Goal: Check status: Check status

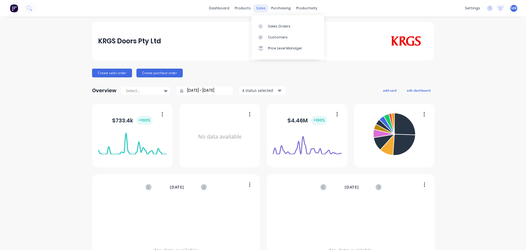
click at [261, 8] on div "sales" at bounding box center [260, 8] width 15 height 8
click at [274, 25] on div "Sales Orders" at bounding box center [279, 26] width 22 height 5
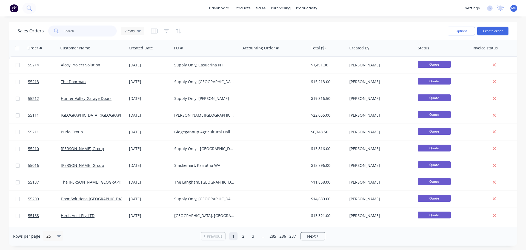
click at [68, 32] on input "text" at bounding box center [90, 30] width 53 height 11
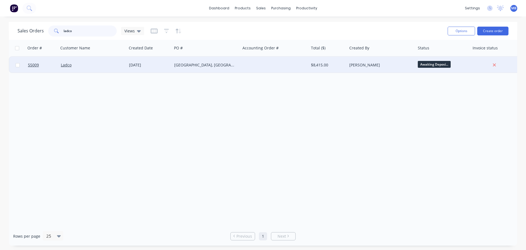
type input "ladco"
click at [215, 64] on div "[GEOGRAPHIC_DATA], [GEOGRAPHIC_DATA]" at bounding box center [204, 64] width 61 height 5
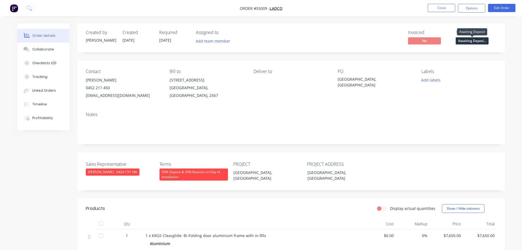
click at [463, 41] on span "Awaiting Deposi..." at bounding box center [472, 40] width 33 height 7
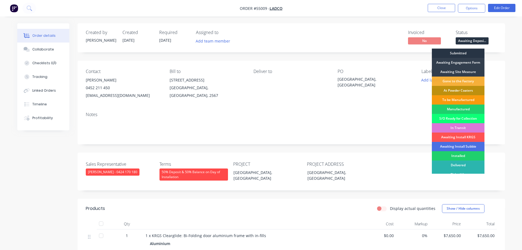
click at [451, 54] on div "Submitted" at bounding box center [458, 52] width 53 height 9
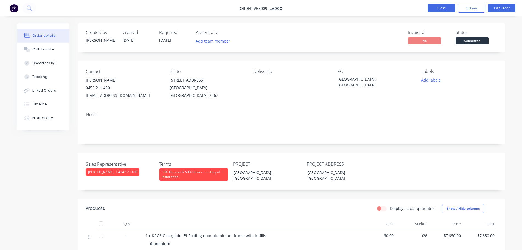
click at [434, 6] on button "Close" at bounding box center [441, 8] width 27 height 8
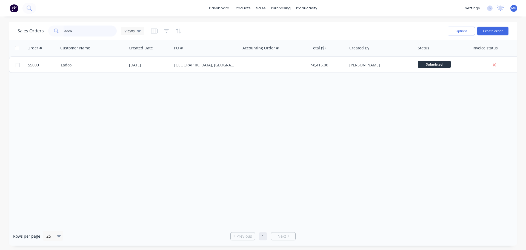
click at [77, 32] on input "ladco" at bounding box center [90, 30] width 53 height 11
type input "l"
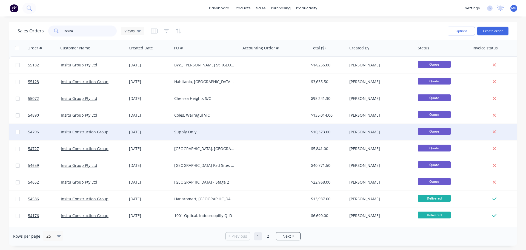
type input "INsitu"
click at [296, 135] on div at bounding box center [275, 132] width 68 height 16
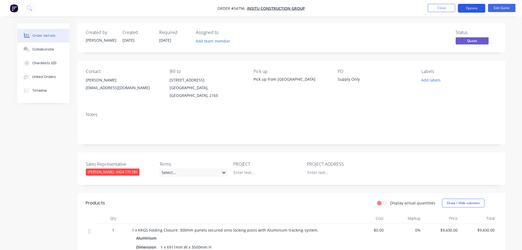
click at [467, 9] on button "Options" at bounding box center [471, 8] width 27 height 9
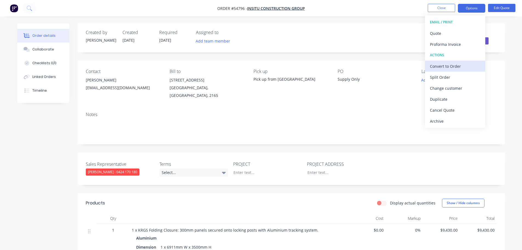
click at [446, 67] on div "Convert to Order" at bounding box center [455, 66] width 50 height 8
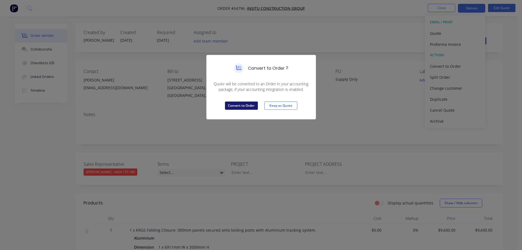
click at [230, 104] on button "Convert to Order" at bounding box center [241, 105] width 33 height 8
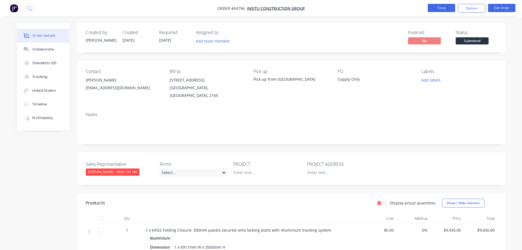
click at [437, 7] on button "Close" at bounding box center [441, 8] width 27 height 8
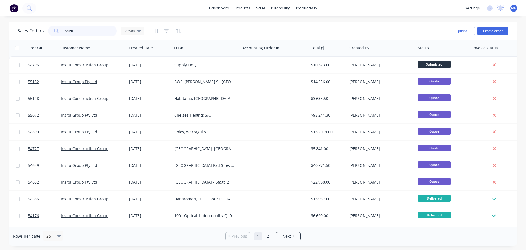
drag, startPoint x: 78, startPoint y: 30, endPoint x: 52, endPoint y: 28, distance: 26.1
click at [52, 28] on div "INsitu" at bounding box center [82, 30] width 68 height 11
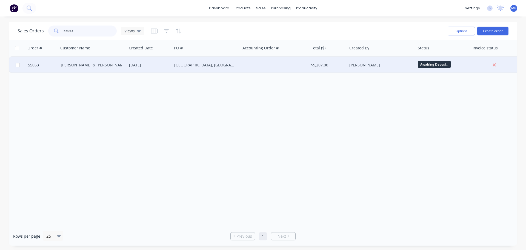
type input "55053"
click at [384, 64] on div "[PERSON_NAME]" at bounding box center [379, 64] width 61 height 5
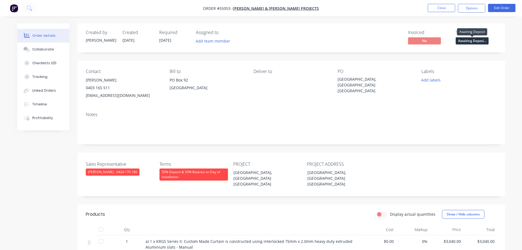
click at [477, 41] on span "Awaiting Deposi..." at bounding box center [472, 40] width 33 height 7
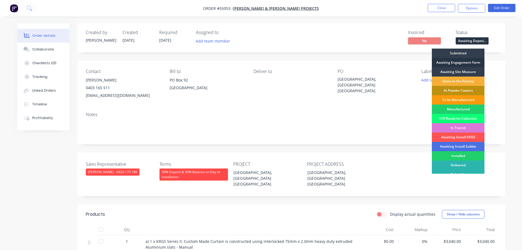
click at [449, 62] on div "Awaiting Engagement Form" at bounding box center [458, 62] width 53 height 9
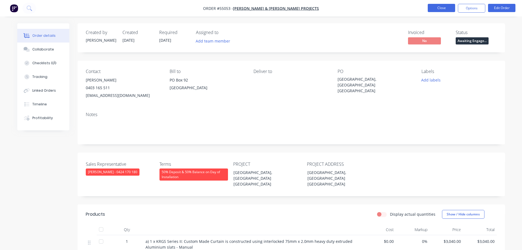
click at [438, 8] on button "Close" at bounding box center [441, 8] width 27 height 8
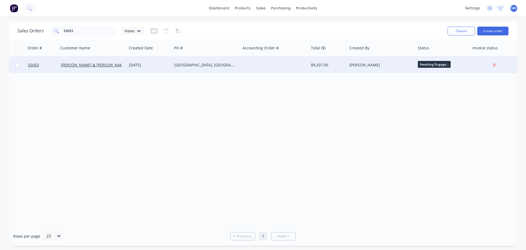
click at [407, 66] on div "[PERSON_NAME]" at bounding box center [379, 64] width 61 height 5
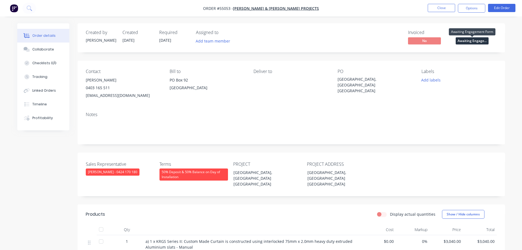
click at [469, 40] on span "Awaiting Engage..." at bounding box center [472, 40] width 33 height 7
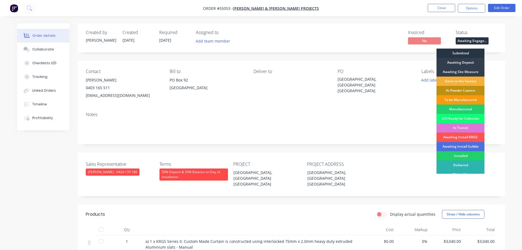
click at [461, 52] on div "Submitted" at bounding box center [460, 52] width 48 height 9
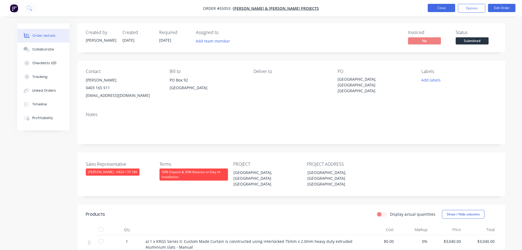
click at [438, 5] on button "Close" at bounding box center [441, 8] width 27 height 8
